Goal: Task Accomplishment & Management: Use online tool/utility

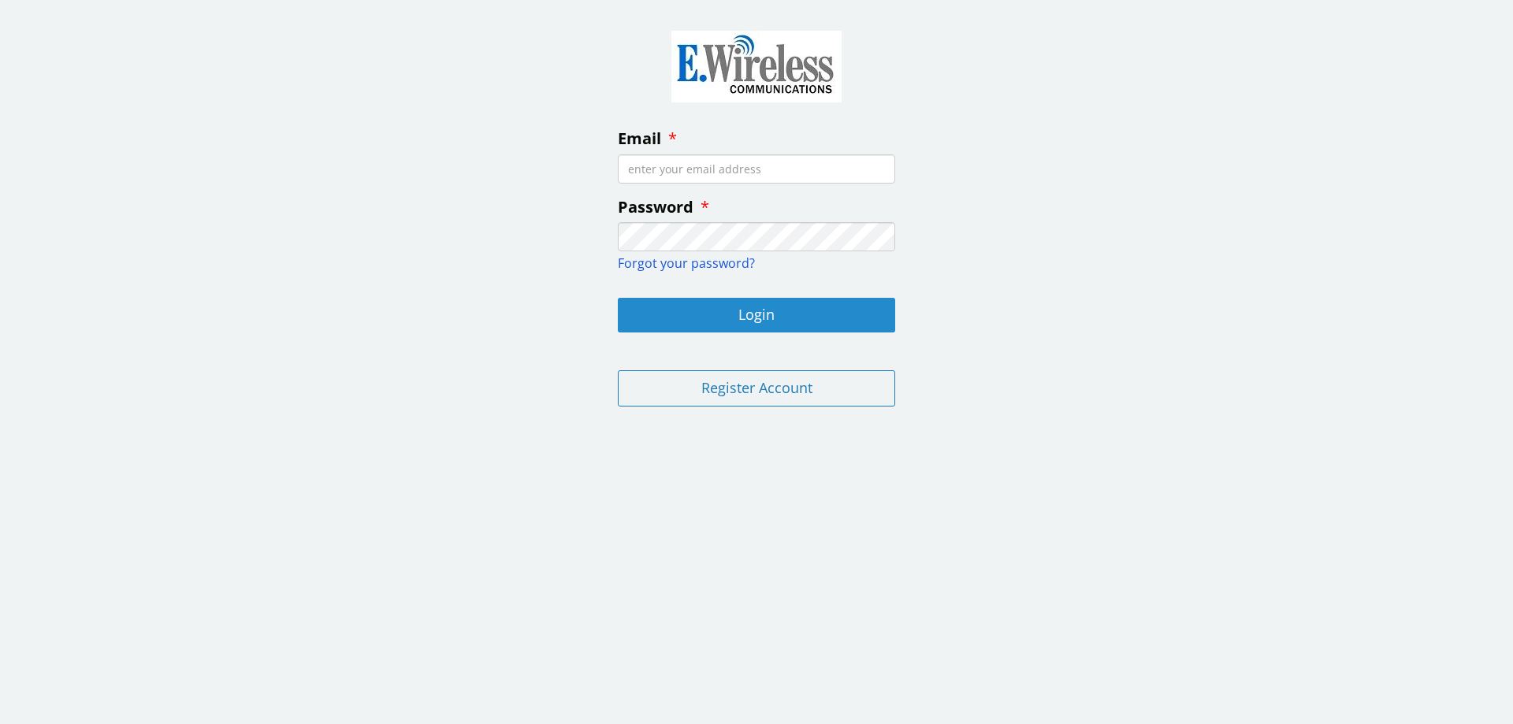
type input "[EMAIL_ADDRESS][DOMAIN_NAME]"
click at [755, 317] on button "Login" at bounding box center [756, 315] width 277 height 35
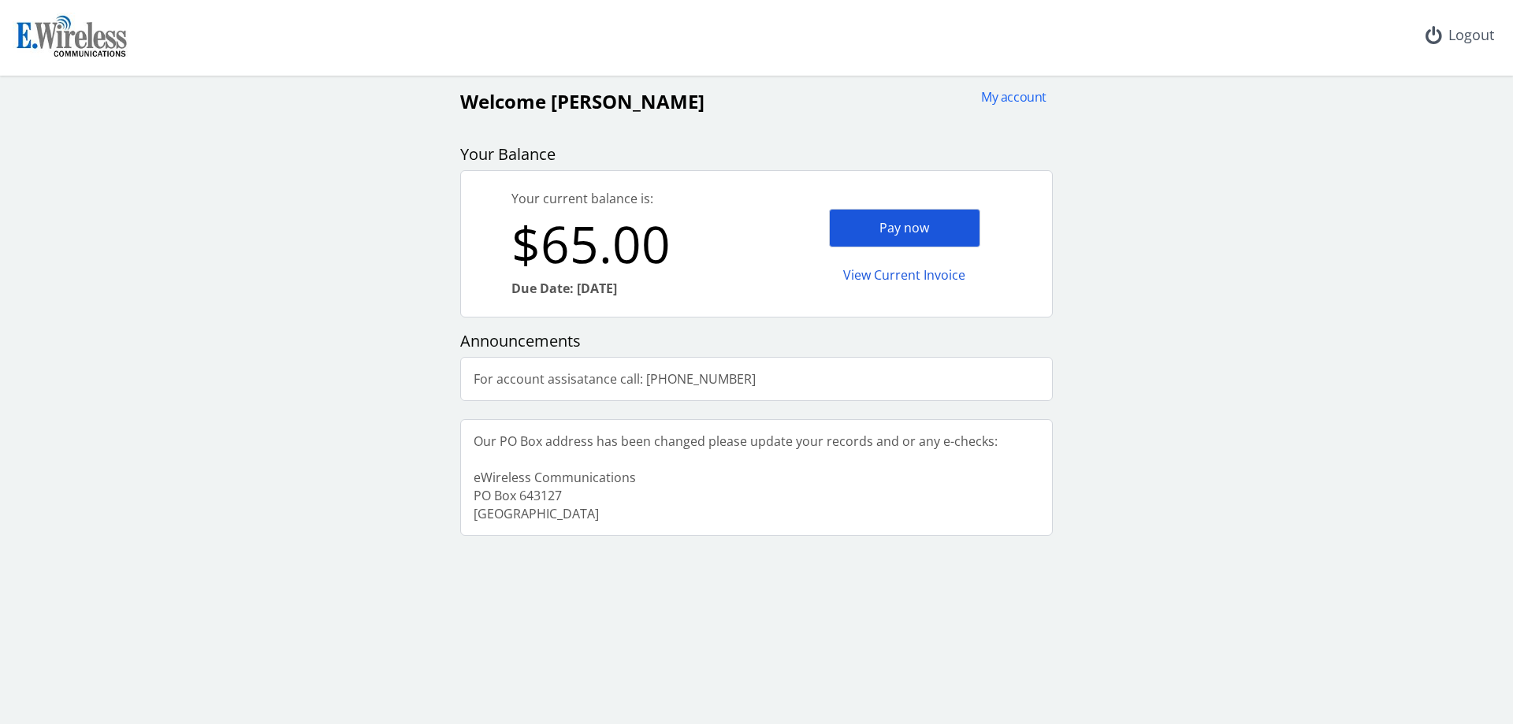
click at [917, 226] on div "Pay now" at bounding box center [904, 228] width 151 height 39
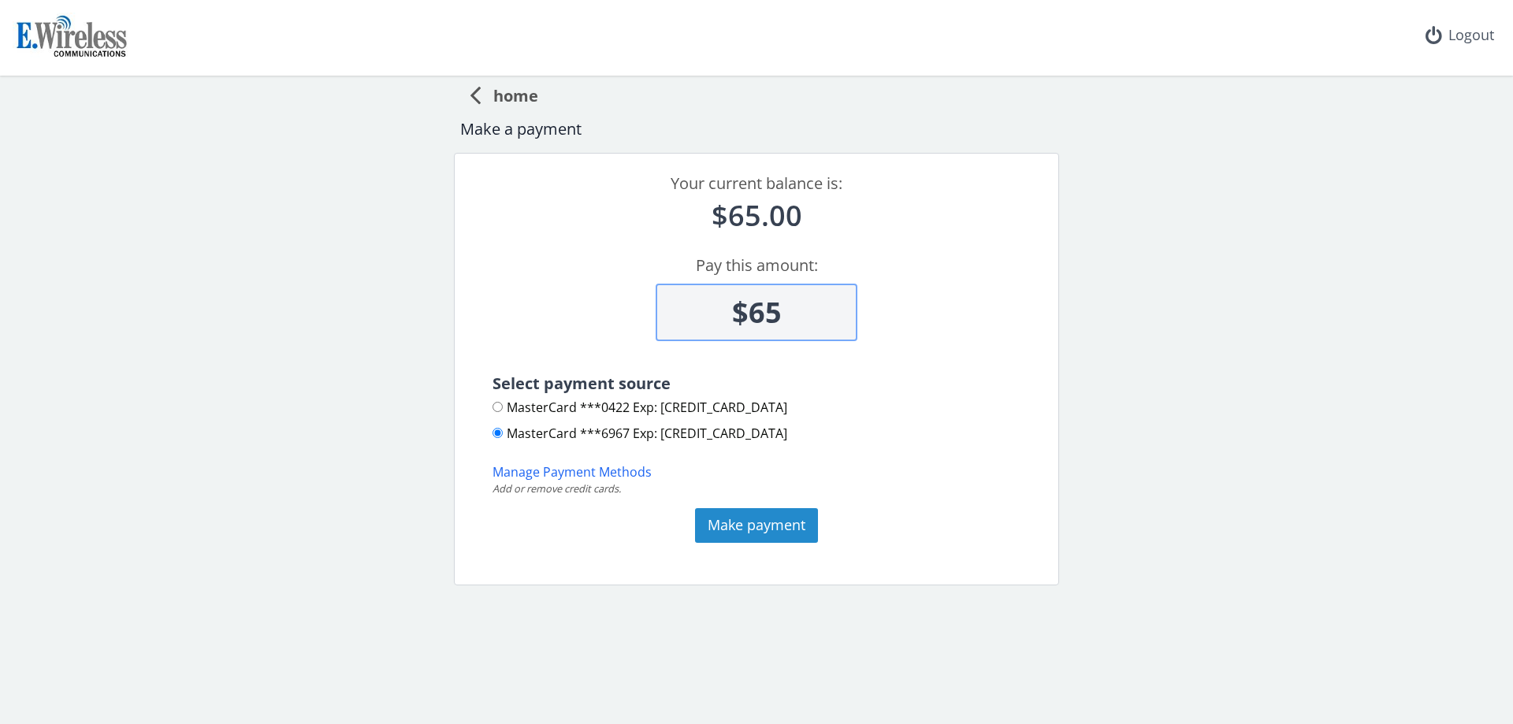
click at [753, 517] on button "Make payment" at bounding box center [756, 525] width 123 height 35
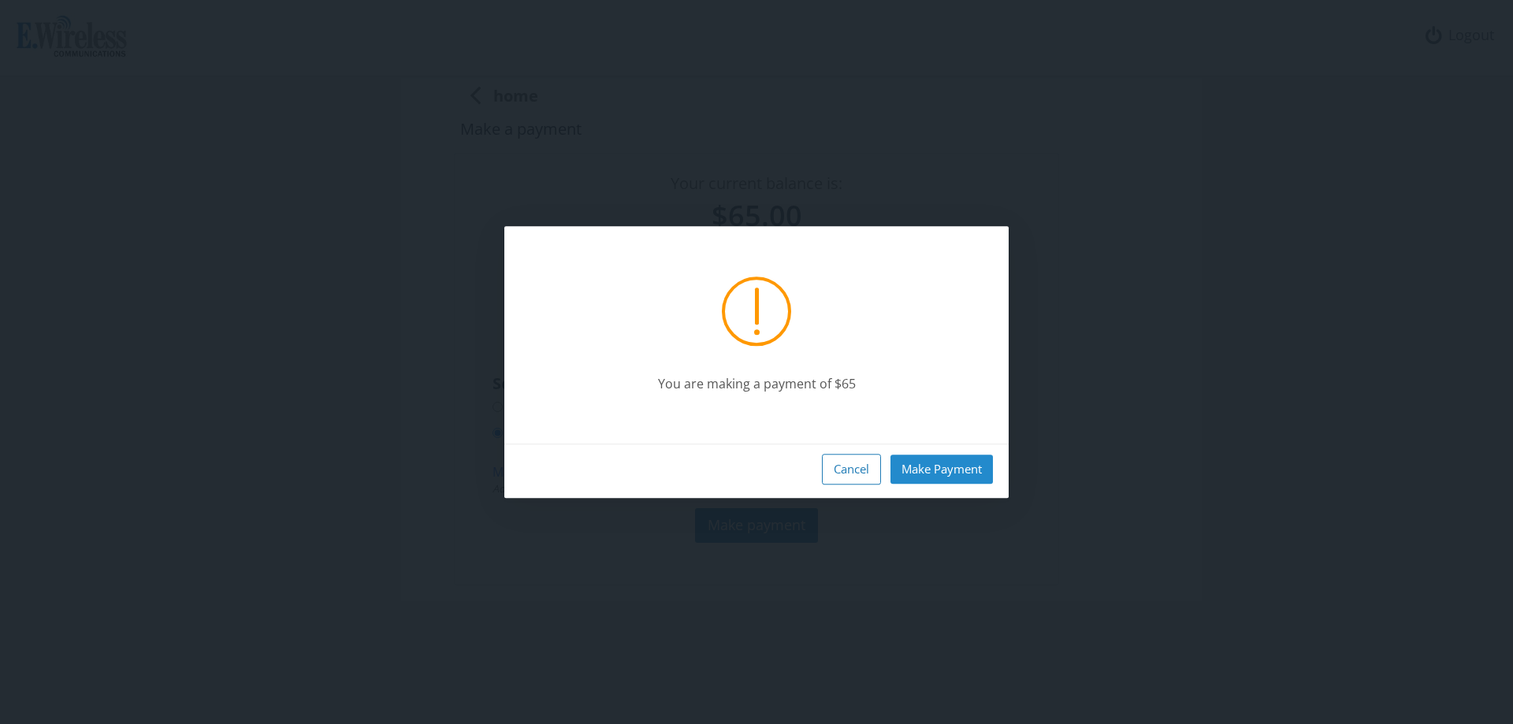
click at [954, 471] on button "Make Payment" at bounding box center [942, 469] width 102 height 29
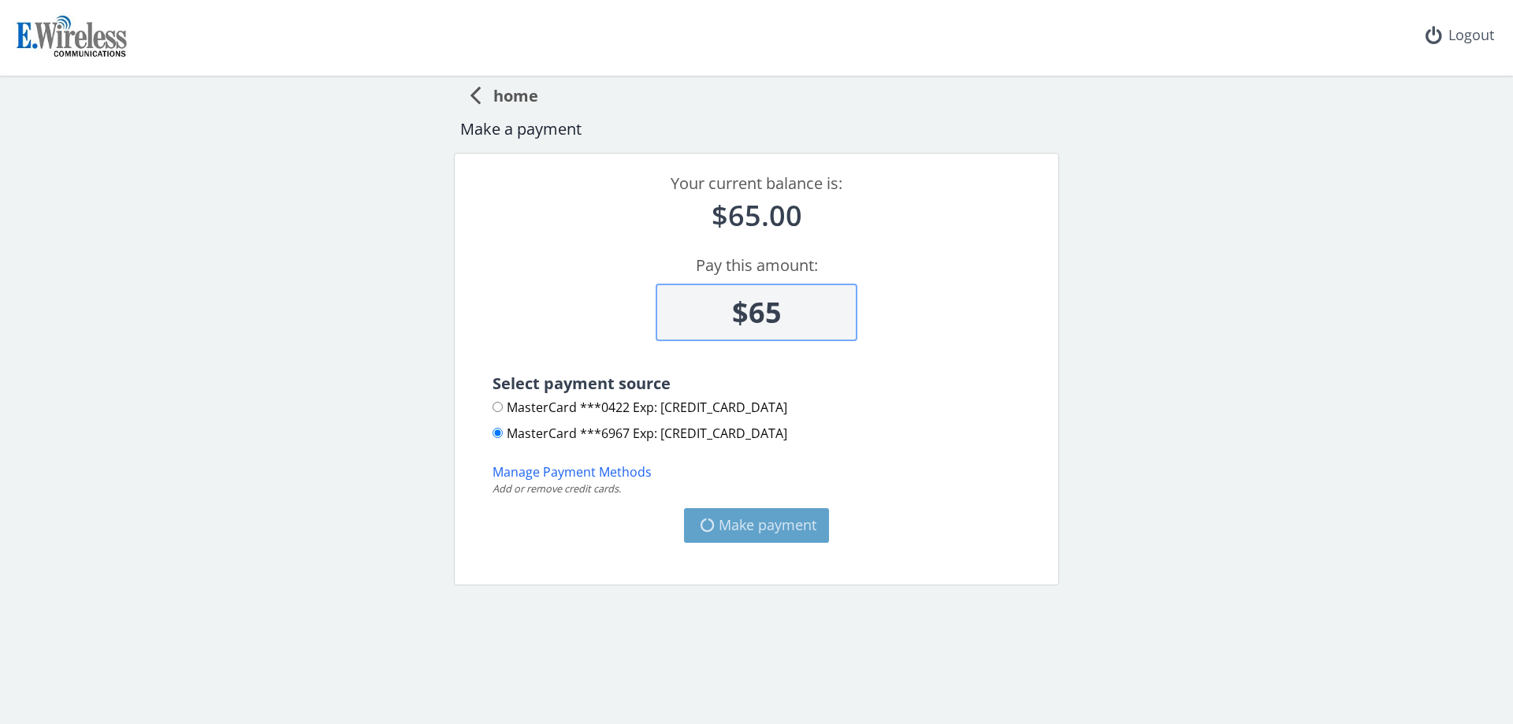
type input "$0"
